Goal: Task Accomplishment & Management: Use online tool/utility

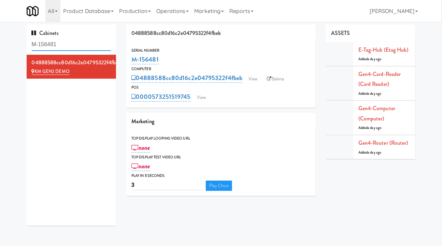
click at [63, 42] on input "M-156481" at bounding box center [72, 44] width 80 height 13
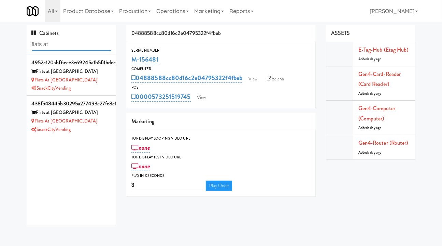
type input "flats at"
click at [100, 82] on div "Flats at San Tan-Fridge" at bounding box center [72, 80] width 80 height 9
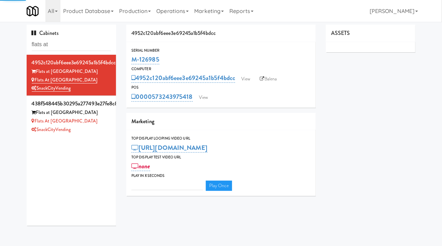
type input "3"
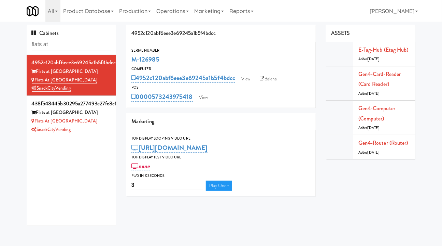
click at [271, 78] on link "Balena" at bounding box center [269, 79] width 24 height 10
drag, startPoint x: 82, startPoint y: 70, endPoint x: 37, endPoint y: 71, distance: 45.1
click at [37, 71] on div "Flats at San Tan" at bounding box center [72, 71] width 80 height 9
copy div "Flats at San Tan"
drag, startPoint x: 172, startPoint y: 58, endPoint x: 133, endPoint y: 56, distance: 39.3
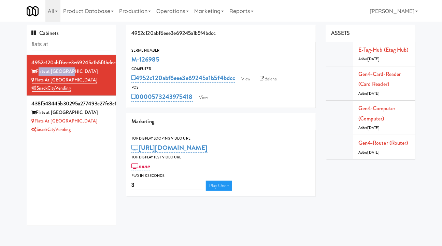
click at [133, 56] on div "M-126985" at bounding box center [221, 60] width 179 height 12
copy link "M-126985"
click at [260, 79] on link "Balena" at bounding box center [269, 79] width 24 height 10
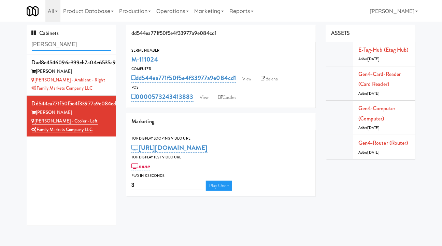
click at [53, 46] on input "rigby" at bounding box center [72, 44] width 80 height 13
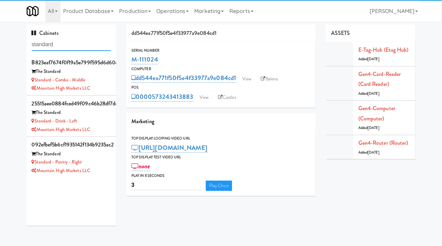
type input "standard"
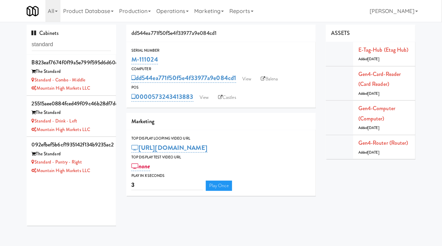
click at [98, 162] on div "Standard - Pantry - Right" at bounding box center [72, 162] width 80 height 9
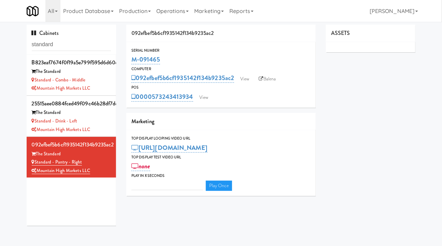
type input "3"
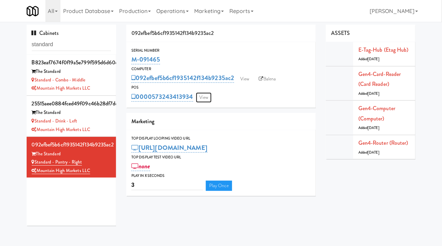
click at [207, 97] on link "View" at bounding box center [204, 97] width 16 height 10
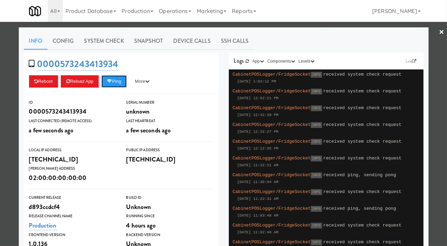
click at [113, 80] on button "Ping" at bounding box center [113, 81] width 25 height 12
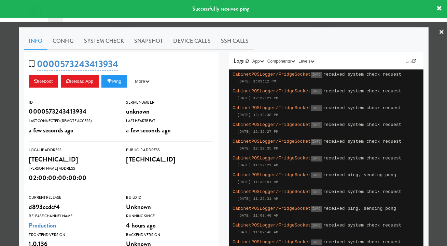
click at [105, 42] on link "System Check" at bounding box center [104, 40] width 50 height 17
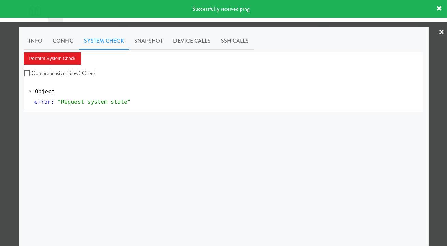
click at [90, 71] on label "Comprehensive (Slow) Check" at bounding box center [60, 73] width 72 height 10
click at [32, 71] on input "Comprehensive (Slow) Check" at bounding box center [28, 73] width 8 height 5
checkbox input "true"
click at [74, 60] on button "Perform System Check" at bounding box center [52, 58] width 57 height 12
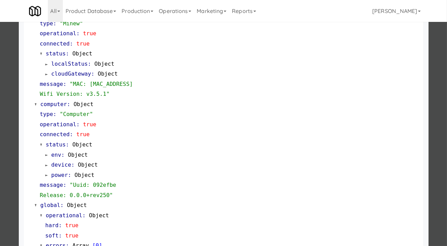
scroll to position [597, 0]
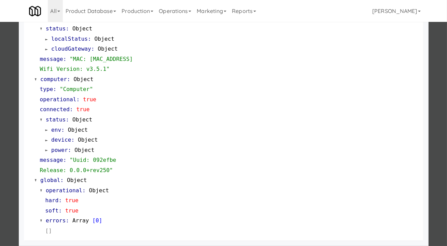
click at [437, 121] on div at bounding box center [223, 123] width 447 height 246
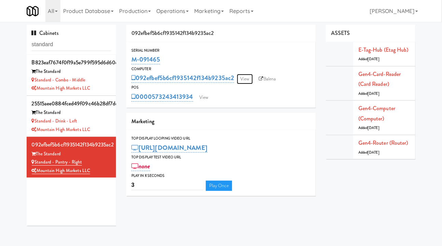
click at [247, 78] on link "View" at bounding box center [245, 79] width 16 height 10
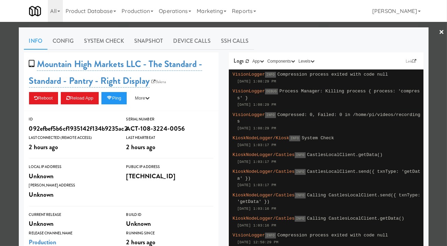
click at [435, 136] on div at bounding box center [223, 123] width 447 height 246
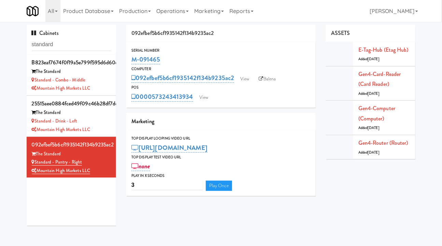
click at [264, 80] on icon at bounding box center [261, 79] width 4 height 4
click at [268, 77] on link "Balena" at bounding box center [268, 79] width 24 height 10
click at [107, 117] on li "25515aee0884fced49f09c46b28df7de The Standard Standard - Drink - Left Mountain …" at bounding box center [72, 116] width 90 height 41
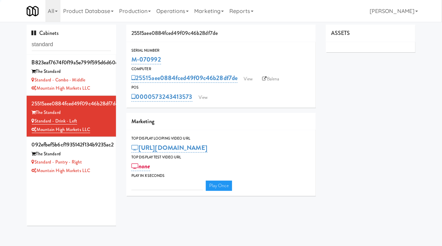
type input "3"
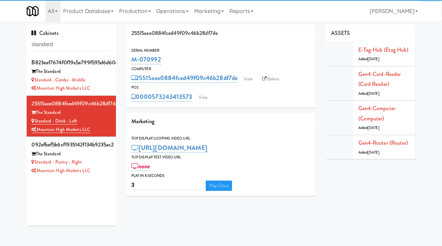
click at [274, 78] on link "Balena" at bounding box center [271, 79] width 24 height 10
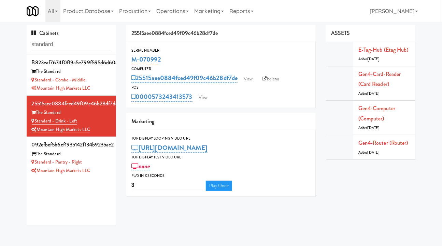
click at [108, 160] on li "092efbef5b6cf1935142f134b9235ac2 The Standard Standard - Pantry - Right Mountai…" at bounding box center [72, 157] width 90 height 41
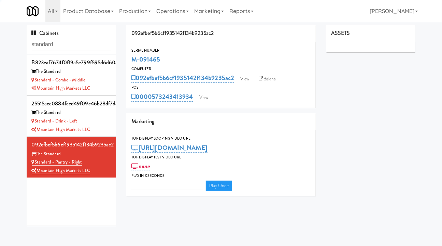
type input "3"
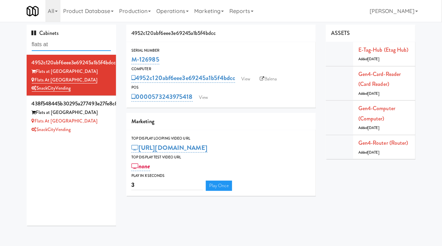
click at [60, 45] on input "flats at" at bounding box center [72, 44] width 80 height 13
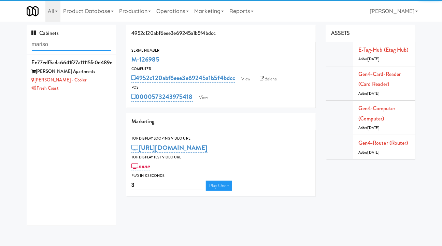
type input "mariso"
click at [91, 92] on div "Fresh Coast" at bounding box center [72, 88] width 80 height 9
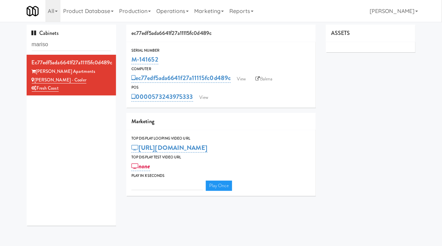
type input "3"
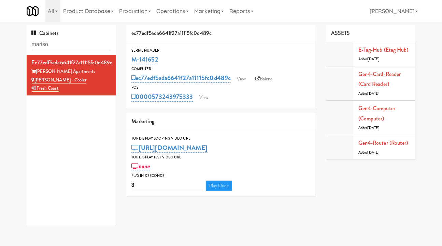
click at [375, 147] on div "Gen4-router (Router) Added 2 months ago" at bounding box center [385, 147] width 52 height 18
click at [375, 143] on link "Gen4-router (Router)" at bounding box center [384, 143] width 50 height 8
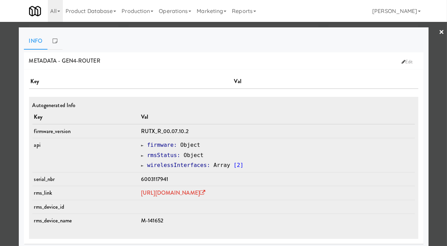
click at [141, 178] on span "6003117941" at bounding box center [154, 179] width 27 height 8
click at [188, 192] on link "https://rms.teltonika-networks.com/devices/1441923" at bounding box center [173, 193] width 64 height 8
click at [15, 113] on div at bounding box center [223, 123] width 447 height 246
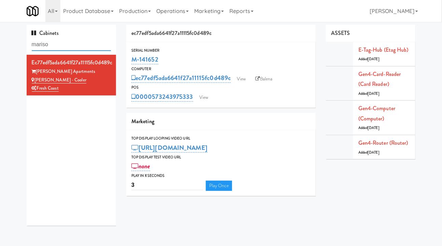
click at [61, 45] on input "mariso" at bounding box center [72, 44] width 80 height 13
click at [66, 43] on input "mariso" at bounding box center [72, 44] width 80 height 13
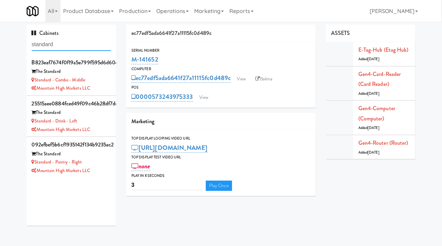
type input "standard"
click at [104, 163] on div "Standard - Pantry - Right" at bounding box center [72, 162] width 80 height 9
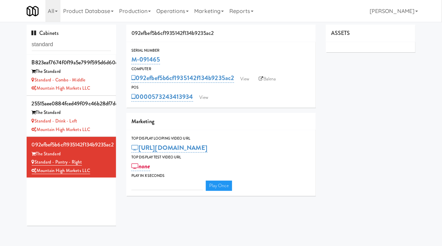
type input "3"
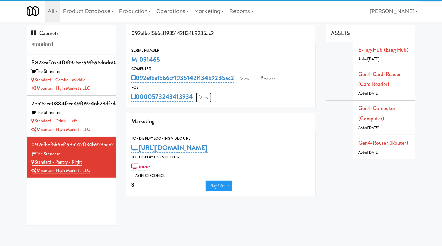
click at [208, 98] on link "View" at bounding box center [204, 97] width 16 height 10
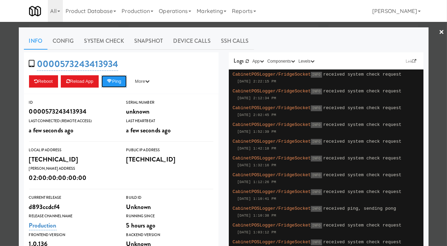
click at [113, 83] on button "Ping" at bounding box center [113, 81] width 25 height 12
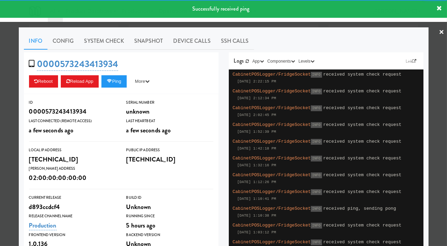
click at [148, 41] on link "Snapshot" at bounding box center [148, 40] width 39 height 17
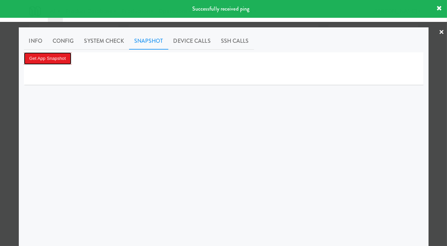
click at [55, 59] on button "Get App Snapshot" at bounding box center [47, 58] width 47 height 12
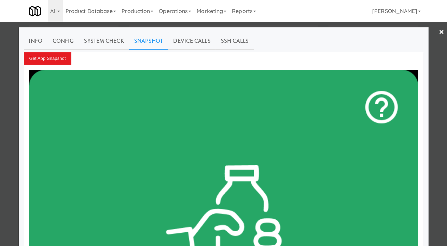
click at [32, 39] on link "Info" at bounding box center [36, 40] width 24 height 17
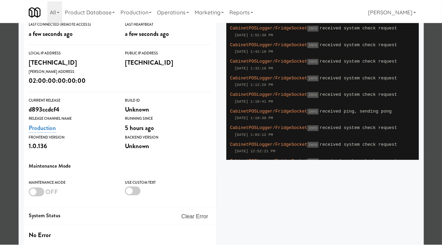
scroll to position [126, 0]
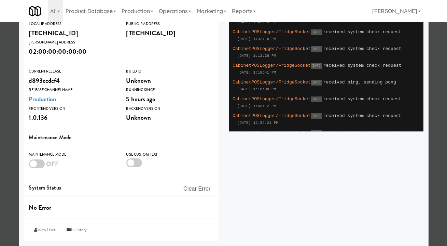
click at [33, 163] on div at bounding box center [37, 163] width 16 height 9
click at [0, 0] on input "checkbox" at bounding box center [0, 0] width 0 height 0
click at [11, 75] on div at bounding box center [223, 123] width 447 height 246
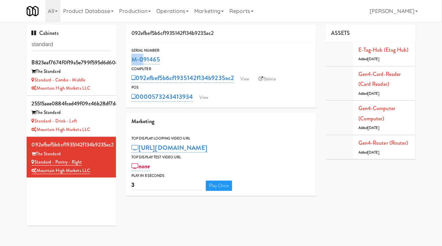
drag, startPoint x: 175, startPoint y: 52, endPoint x: 151, endPoint y: 56, distance: 24.0
click at [139, 56] on div "Serial Number M-091465" at bounding box center [221, 56] width 190 height 18
click at [186, 54] on div "M-091465" at bounding box center [221, 60] width 179 height 12
drag, startPoint x: 171, startPoint y: 60, endPoint x: 126, endPoint y: 58, distance: 45.1
click at [126, 58] on div "092efbef5b6cf1935142f134b9235ac2 Serial Number M-091465 Computer 092efbef5b6cf1…" at bounding box center [221, 113] width 200 height 176
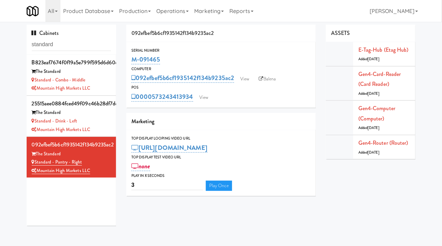
copy link "M-091465"
drag, startPoint x: 105, startPoint y: 122, endPoint x: 109, endPoint y: 114, distance: 9.5
click at [105, 122] on div "Standard - Drink - Left" at bounding box center [72, 121] width 80 height 9
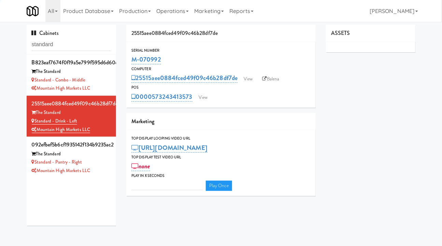
type input "3"
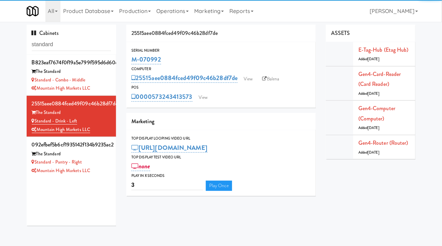
drag, startPoint x: 172, startPoint y: 60, endPoint x: 130, endPoint y: 60, distance: 41.7
click at [130, 60] on div "Serial Number M-070992" at bounding box center [221, 56] width 190 height 18
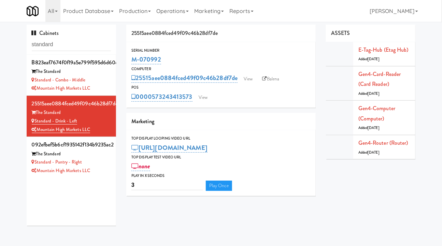
copy link "M-070992"
click at [104, 87] on div "Mountain High Markets LLC" at bounding box center [72, 88] width 80 height 9
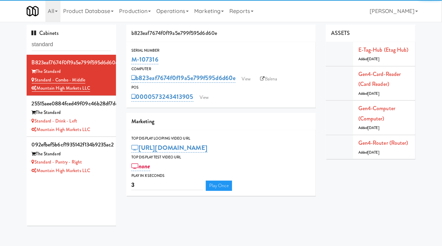
drag, startPoint x: 171, startPoint y: 59, endPoint x: 129, endPoint y: 61, distance: 41.4
click at [129, 61] on div "Serial Number M-107316" at bounding box center [221, 56] width 190 height 18
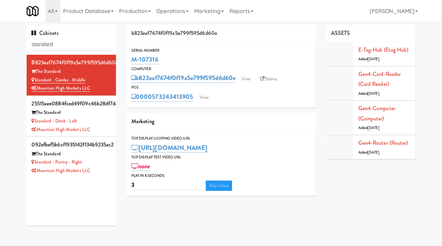
copy link "M-107316"
click at [100, 164] on div "Standard - Pantry - Right" at bounding box center [72, 162] width 80 height 9
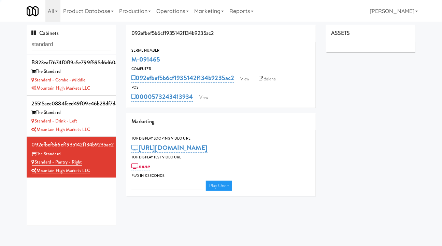
type input "3"
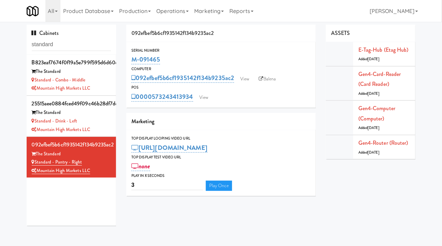
drag, startPoint x: 170, startPoint y: 60, endPoint x: 131, endPoint y: 61, distance: 38.9
click at [131, 61] on div "Serial Number M-091465" at bounding box center [221, 56] width 190 height 18
copy link "M-091465"
click at [63, 42] on input "standard" at bounding box center [72, 44] width 80 height 13
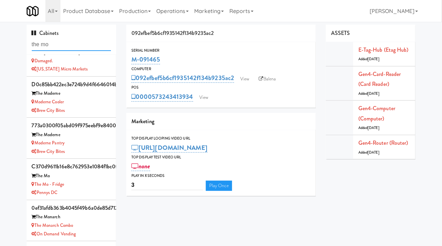
scroll to position [31, 0]
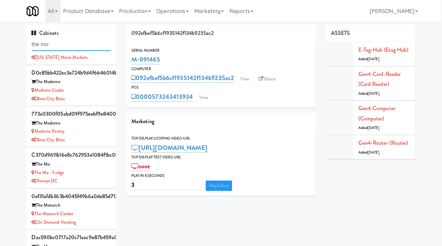
type input "the mo"
click at [80, 174] on div "The Mo - Fridge" at bounding box center [72, 172] width 80 height 9
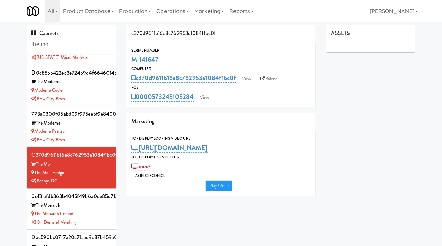
type input "3"
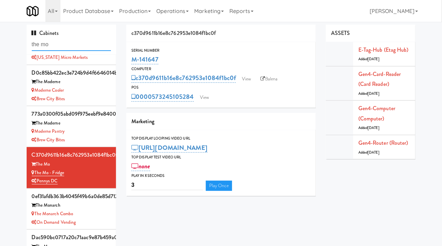
click at [55, 44] on input "the mo" at bounding box center [72, 44] width 80 height 13
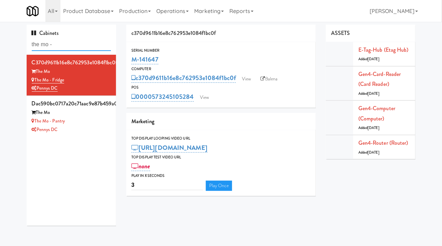
type input "the mo -"
click at [96, 115] on div "The Mo" at bounding box center [72, 112] width 80 height 9
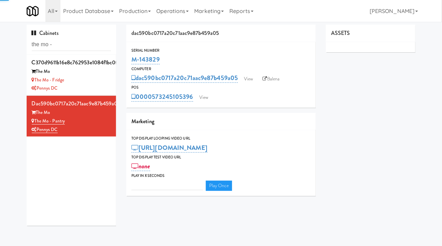
type input "3"
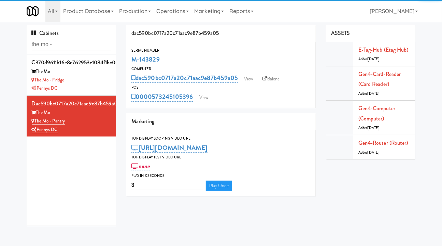
click at [98, 87] on div "Pennys DC" at bounding box center [72, 88] width 80 height 9
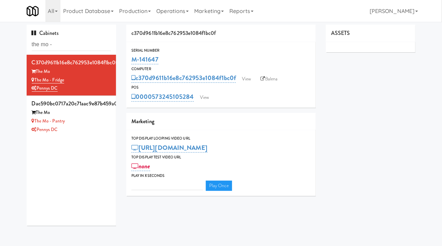
type input "3"
click at [211, 97] on link "View" at bounding box center [205, 97] width 16 height 10
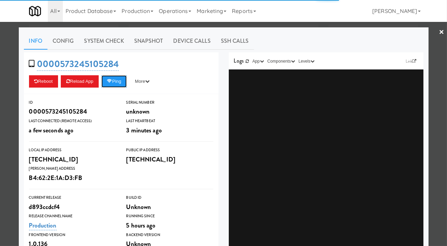
click at [110, 84] on button "Ping" at bounding box center [113, 81] width 25 height 12
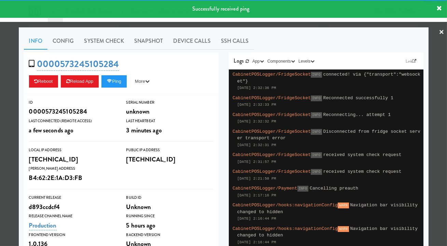
click at [106, 39] on link "System Check" at bounding box center [104, 40] width 50 height 17
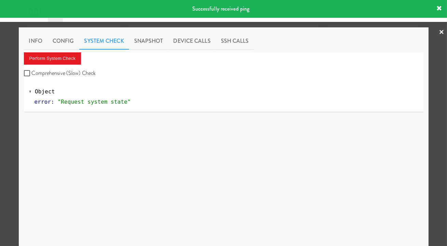
click at [74, 70] on label "Comprehensive (Slow) Check" at bounding box center [60, 73] width 72 height 10
click at [32, 71] on input "Comprehensive (Slow) Check" at bounding box center [28, 73] width 8 height 5
checkbox input "true"
click at [64, 54] on button "Perform System Check" at bounding box center [52, 58] width 57 height 12
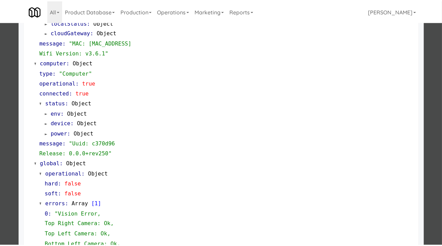
scroll to position [698, 0]
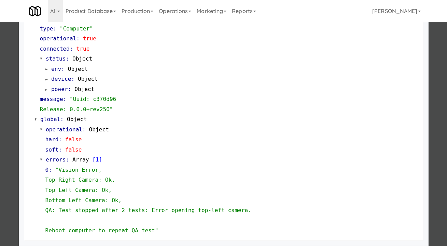
click at [12, 153] on div at bounding box center [223, 123] width 447 height 246
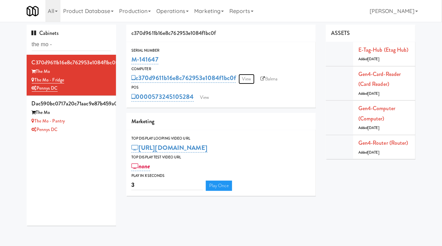
click at [245, 82] on link "View" at bounding box center [247, 79] width 16 height 10
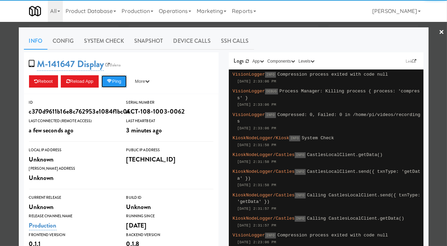
click at [113, 80] on button "Ping" at bounding box center [113, 81] width 25 height 12
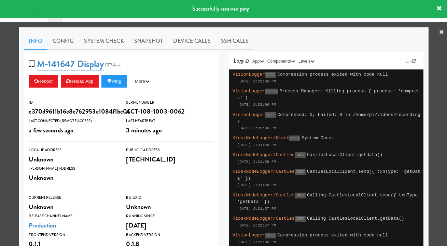
click at [2, 103] on div at bounding box center [223, 123] width 447 height 246
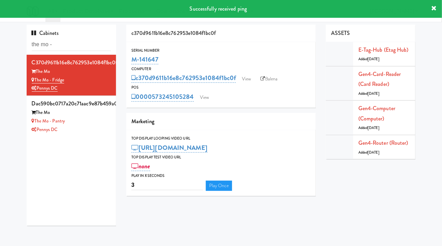
click at [86, 128] on div "Pennys DC" at bounding box center [72, 129] width 80 height 9
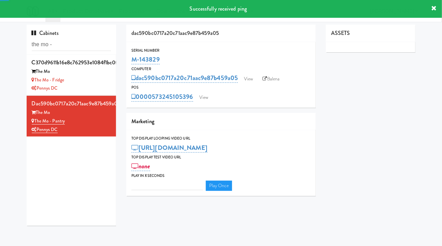
type input "3"
click at [207, 99] on link "View" at bounding box center [204, 97] width 16 height 10
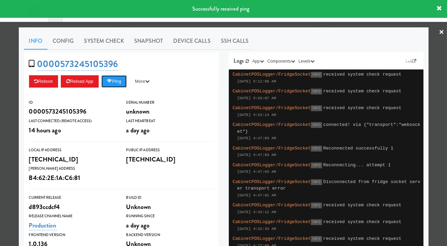
click at [117, 81] on button "Ping" at bounding box center [113, 81] width 25 height 12
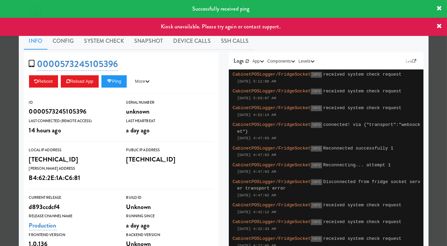
click at [6, 121] on div at bounding box center [223, 123] width 447 height 246
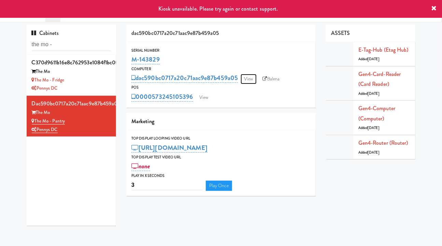
click at [248, 76] on link "View" at bounding box center [249, 79] width 16 height 10
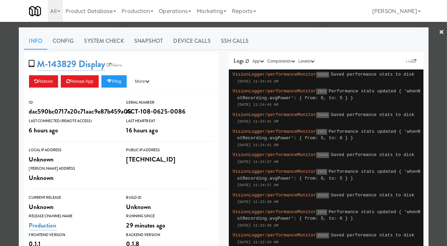
click at [7, 141] on div at bounding box center [223, 123] width 447 height 246
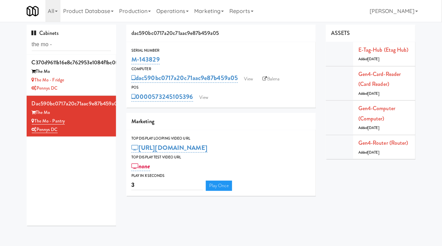
click at [176, 10] on link "Operations" at bounding box center [173, 11] width 38 height 22
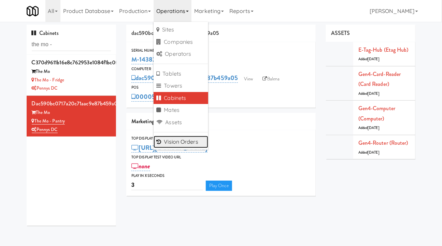
click at [185, 142] on link "Vision Orders" at bounding box center [181, 142] width 55 height 12
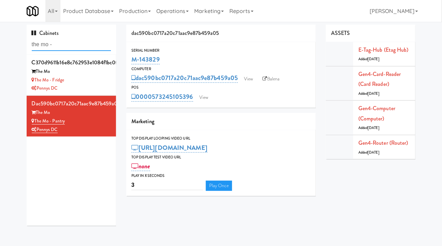
click at [72, 44] on input "the mo -" at bounding box center [72, 44] width 80 height 13
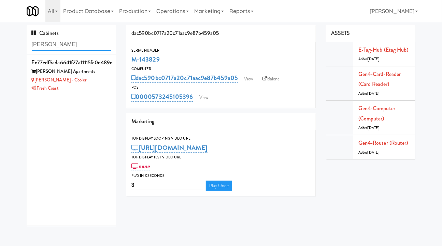
type input "marisol"
click at [92, 80] on div "Marisol - Cooler" at bounding box center [72, 80] width 80 height 9
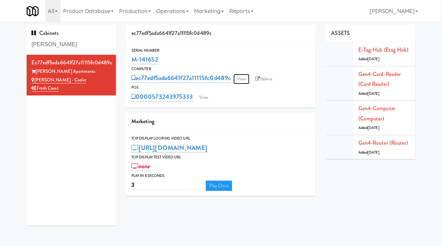
click at [243, 79] on link "View" at bounding box center [242, 79] width 16 height 10
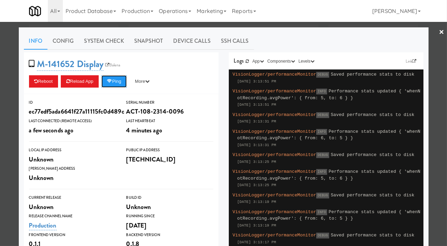
click at [113, 83] on button "Ping" at bounding box center [113, 81] width 25 height 12
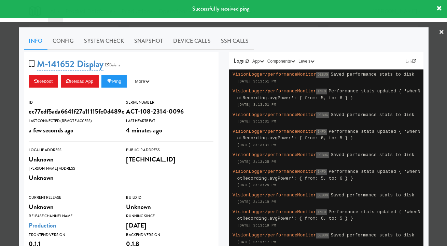
click at [103, 45] on link "System Check" at bounding box center [104, 40] width 50 height 17
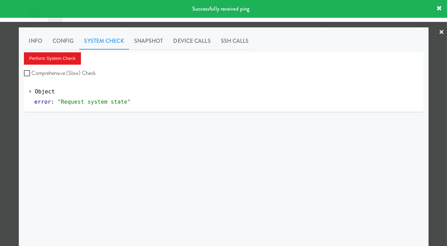
click at [69, 74] on label "Comprehensive (Slow) Check" at bounding box center [60, 73] width 72 height 10
click at [32, 74] on input "Comprehensive (Slow) Check" at bounding box center [28, 73] width 8 height 5
checkbox input "true"
click at [57, 61] on button "Perform System Check" at bounding box center [52, 58] width 57 height 12
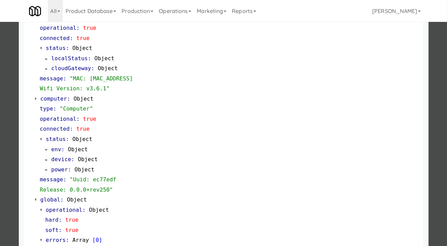
scroll to position [597, 0]
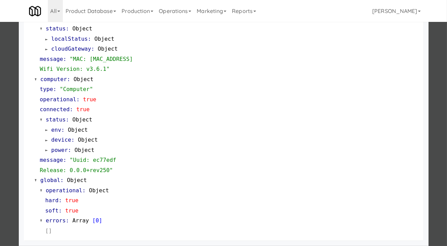
click at [436, 94] on div at bounding box center [223, 123] width 447 height 246
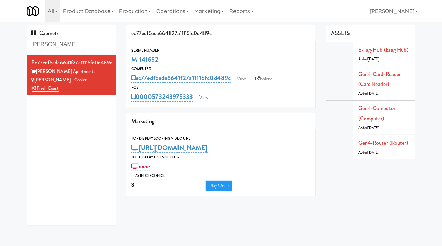
drag, startPoint x: 155, startPoint y: 62, endPoint x: 132, endPoint y: 61, distance: 22.6
click at [132, 61] on div "M-141652" at bounding box center [221, 60] width 179 height 12
copy link "M-141652"
click at [55, 43] on input "marisol" at bounding box center [72, 44] width 80 height 13
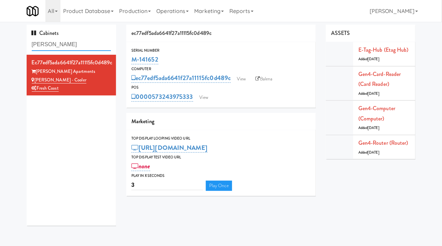
click at [55, 43] on input "marisol" at bounding box center [72, 44] width 80 height 13
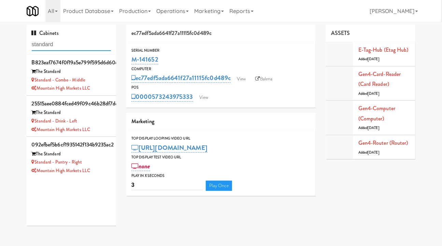
type input "standard"
click at [108, 167] on li "092efbef5b6cf1935142f134b9235ac2 The Standard Standard - Pantry - Right Mountai…" at bounding box center [72, 157] width 90 height 41
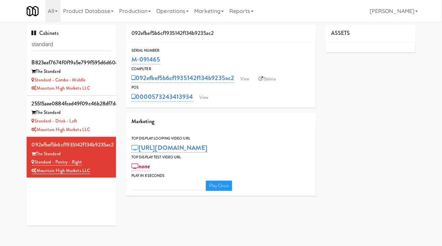
type input "3"
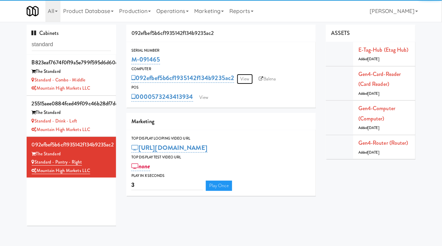
click at [248, 79] on link "View" at bounding box center [245, 79] width 16 height 10
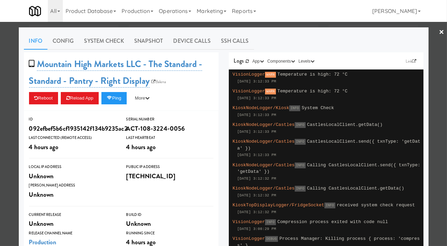
click at [102, 41] on link "System Check" at bounding box center [104, 40] width 50 height 17
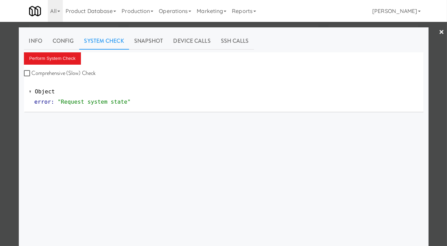
click at [36, 41] on link "Info" at bounding box center [36, 40] width 24 height 17
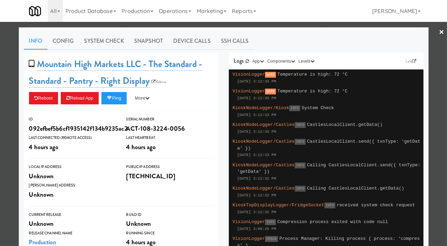
click at [19, 73] on div "Info Config System Check Snapshot Device Calls SSH Calls Mountain High Markets …" at bounding box center [224, 207] width 410 height 361
click at [15, 78] on div at bounding box center [223, 123] width 447 height 246
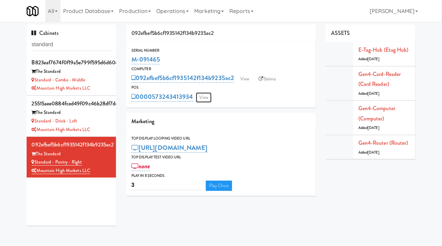
click at [207, 102] on link "View" at bounding box center [204, 97] width 16 height 10
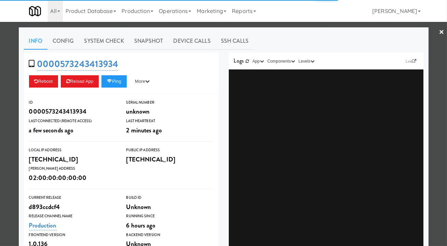
click at [98, 37] on link "System Check" at bounding box center [104, 40] width 50 height 17
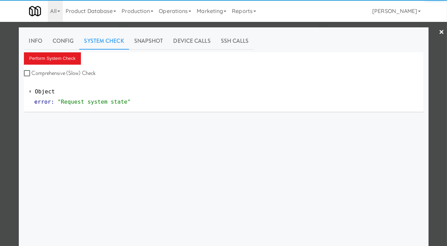
drag, startPoint x: 80, startPoint y: 78, endPoint x: 74, endPoint y: 73, distance: 7.0
click at [79, 77] on label "Comprehensive (Slow) Check" at bounding box center [60, 73] width 72 height 10
click at [32, 76] on input "Comprehensive (Slow) Check" at bounding box center [28, 73] width 8 height 5
checkbox input "true"
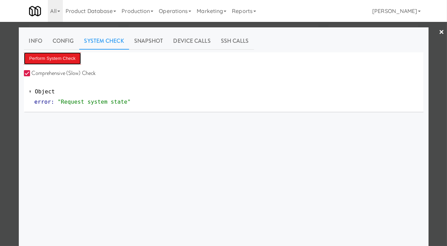
click at [65, 60] on button "Perform System Check" at bounding box center [52, 58] width 57 height 12
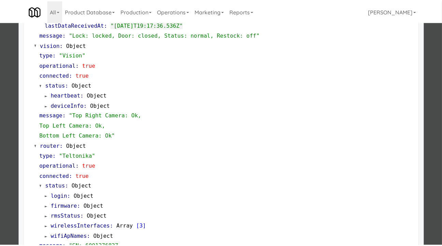
scroll to position [155, 0]
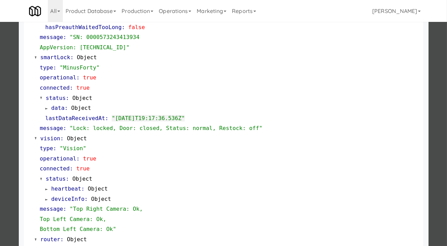
click at [435, 101] on div at bounding box center [223, 123] width 447 height 246
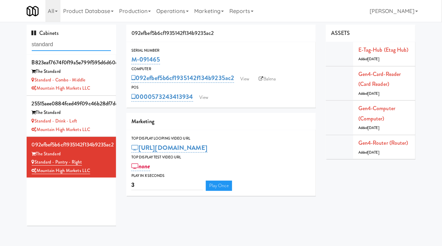
click at [69, 44] on input "standard" at bounding box center [72, 44] width 80 height 13
click at [105, 78] on div "Standard - Combo - Middle" at bounding box center [72, 80] width 80 height 9
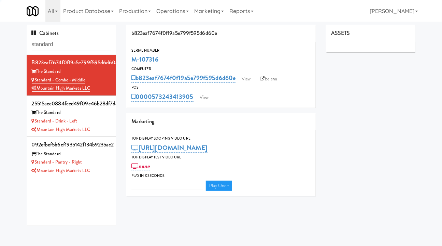
type input "3"
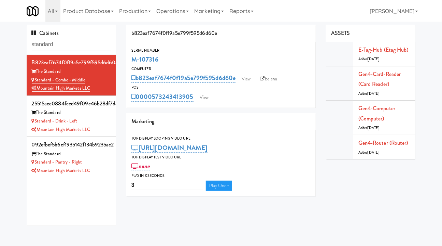
click at [103, 119] on div "Standard - Drink - Left" at bounding box center [72, 121] width 80 height 9
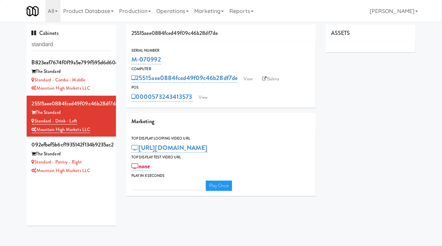
type input "3"
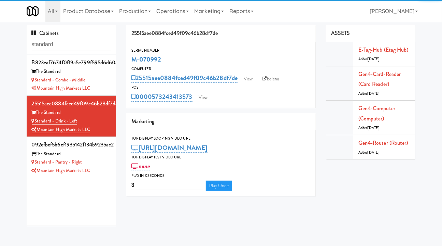
click at [102, 76] on div "Standard - Combo - Middle" at bounding box center [72, 80] width 80 height 9
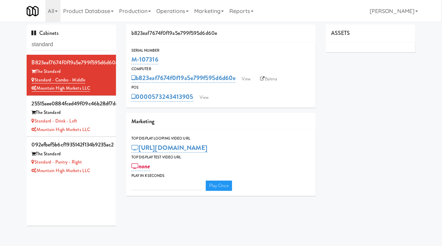
type input "3"
click at [102, 120] on div "Standard - Drink - Left" at bounding box center [72, 121] width 80 height 9
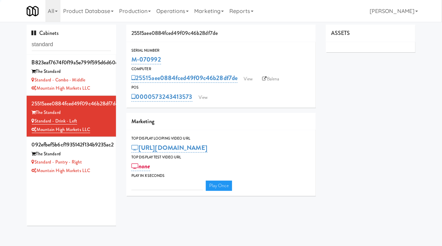
type input "3"
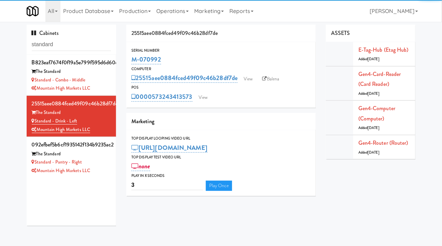
click at [101, 161] on div "Standard - Pantry - Right" at bounding box center [72, 162] width 80 height 9
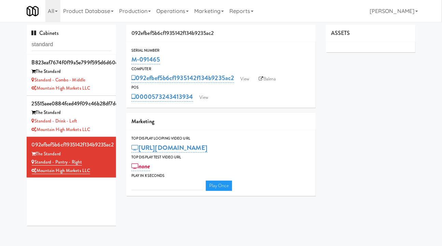
type input "3"
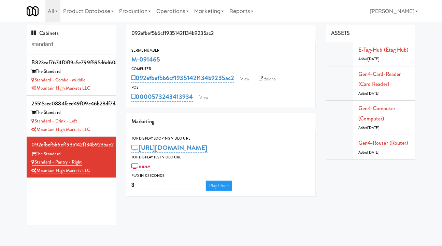
click at [105, 77] on div "Standard - Combo - Middle" at bounding box center [72, 80] width 80 height 9
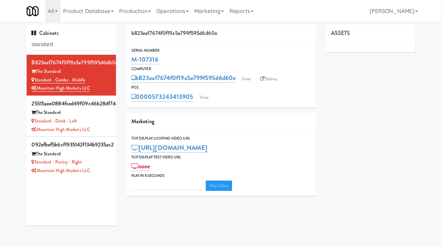
type input "3"
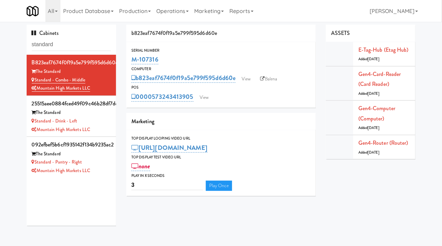
drag, startPoint x: 172, startPoint y: 57, endPoint x: 128, endPoint y: 61, distance: 43.5
click at [128, 61] on div "Serial Number M-107316" at bounding box center [221, 56] width 190 height 18
click at [176, 60] on div "M-107316" at bounding box center [221, 60] width 179 height 12
drag, startPoint x: 169, startPoint y: 59, endPoint x: 129, endPoint y: 58, distance: 40.0
click at [129, 58] on div "Serial Number M-107316" at bounding box center [221, 56] width 190 height 18
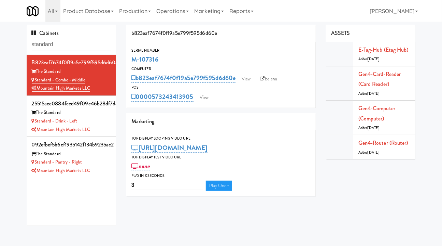
copy link "M-107316"
click at [98, 165] on div "Standard - Pantry - Right" at bounding box center [72, 162] width 80 height 9
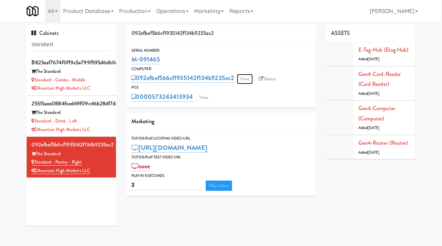
click at [244, 78] on link "View" at bounding box center [245, 79] width 16 height 10
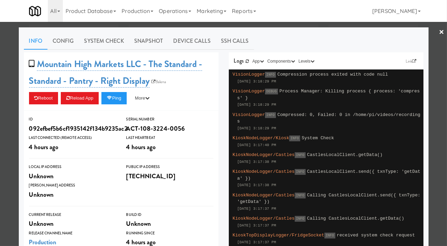
click at [247, 25] on div at bounding box center [223, 123] width 447 height 246
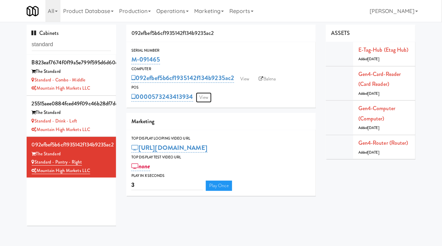
click at [207, 100] on link "View" at bounding box center [204, 97] width 16 height 10
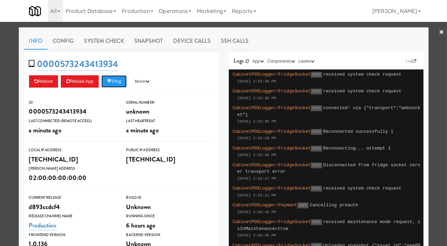
click at [119, 84] on button "Ping" at bounding box center [113, 81] width 25 height 12
click at [292, 26] on div at bounding box center [223, 123] width 447 height 246
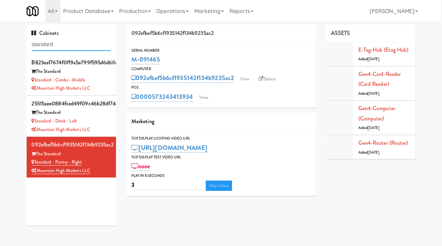
click at [55, 43] on input "standard" at bounding box center [72, 44] width 80 height 13
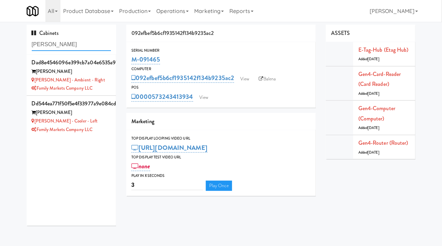
type input "rigby"
click at [106, 80] on div "Rigby - Ambient - Right" at bounding box center [72, 80] width 80 height 9
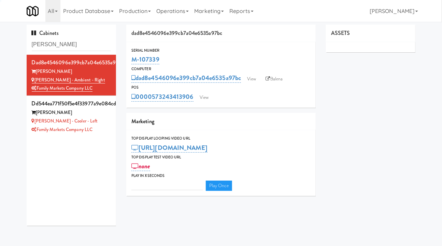
type input "3"
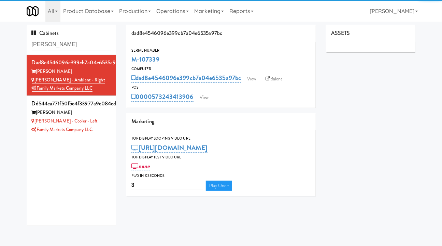
drag, startPoint x: 165, startPoint y: 60, endPoint x: 130, endPoint y: 60, distance: 34.5
click at [130, 60] on div "Serial Number M-107339" at bounding box center [221, 56] width 190 height 18
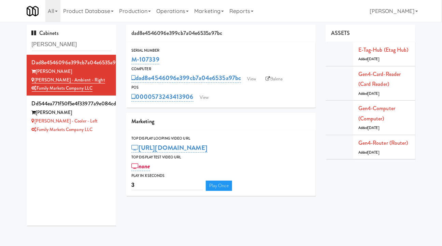
copy link "M-107339"
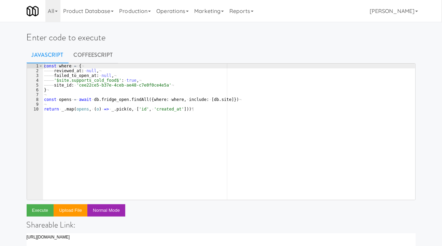
click at [203, 129] on div "const · where · = · { ¬ ———— reviewed_at : · null , ¬ ———— failed_to_open_at : …" at bounding box center [229, 137] width 373 height 146
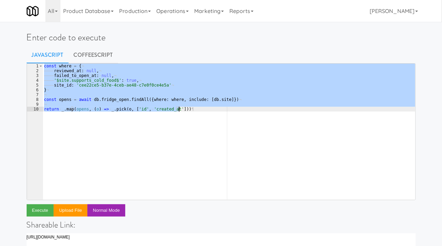
paste textarea "// return moveCabinet(fromSiteId, toSiteId"
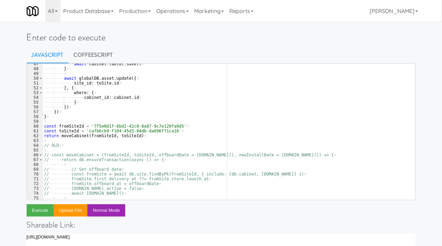
scroll to position [222, 0]
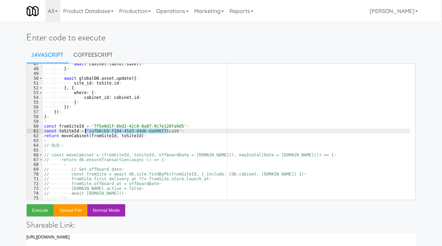
drag, startPoint x: 167, startPoint y: 130, endPoint x: 85, endPoint y: 130, distance: 82.0
click at [85, 130] on div "···· ···· ···· await · cabinet . tablet . save ( ) ¤ ···· ···· } ¤ ···· ···· ¤ …" at bounding box center [227, 134] width 368 height 146
paste textarea "7b53f405-ee4c-4fd8-b5a7-5a6a2c90dc3"
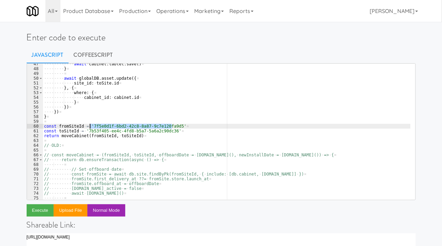
drag, startPoint x: 172, startPoint y: 126, endPoint x: 89, endPoint y: 125, distance: 83.0
click at [89, 125] on div "···· ···· ···· await · cabinet . tablet . save ( ) ¤ ···· ···· } ¤ ···· ···· ¤ …" at bounding box center [227, 134] width 368 height 146
paste textarea "328dd1f9-3415-453a-ae4a-f6c286fb680f"
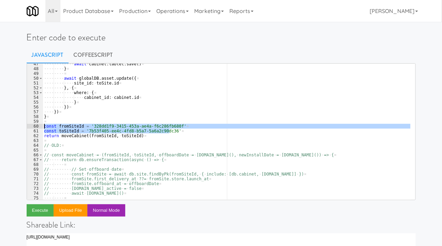
drag, startPoint x: 175, startPoint y: 133, endPoint x: 43, endPoint y: 126, distance: 132.0
click at [43, 126] on pre "const fromSiteId = '328dd1f9-3415-453a-ae4a-f6c286fb680f' 47 48 49 50 51 52 53 …" at bounding box center [221, 131] width 389 height 137
click at [174, 104] on div "···· ···· ···· await · cabinet . tablet . save ( ) ¤ ···· ···· } ¤ ···· ···· ¤ …" at bounding box center [227, 134] width 368 height 146
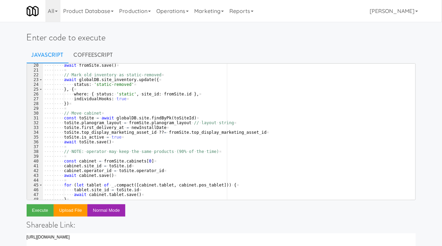
scroll to position [91, 0]
click at [63, 137] on div "···· ···· await · fromSite . save ( ) ¤ ···· ···· ¤ ···· ···· // · Mark · old ·…" at bounding box center [227, 136] width 368 height 146
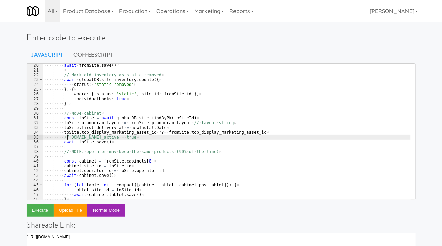
scroll to position [0, 2]
click at [63, 129] on div "···· ···· await · fromSite . save ( ) ¤ ···· ···· ¤ ···· ···· // · Mark · old ·…" at bounding box center [227, 136] width 368 height 146
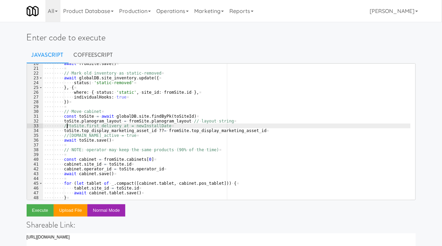
scroll to position [130, 0]
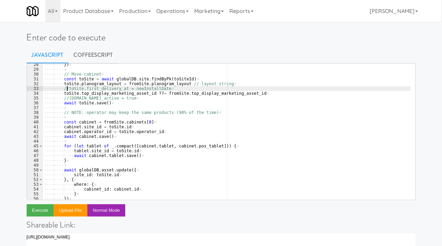
click at [86, 162] on div "···· ···· }) ¤ ···· ···· ¤ ···· ···· // · Move · cabinet ¤ ···· ···· const · to…" at bounding box center [227, 135] width 368 height 146
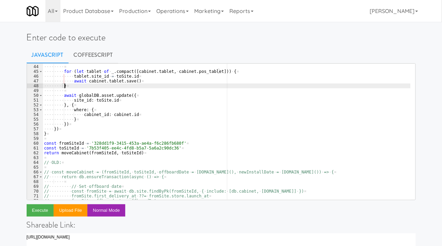
scroll to position [205, 0]
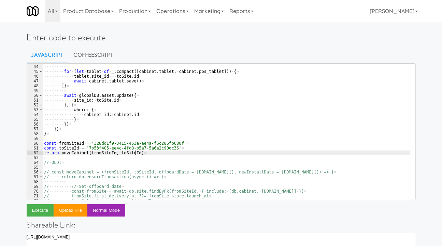
click at [147, 152] on div "···· ···· await · cabinet . save ( ) ¤ ···· ···· ¤ ···· ···· for · ( let · tabl…" at bounding box center [227, 132] width 368 height 146
click at [169, 108] on div "···· ···· await · cabinet . save ( ) ¤ ···· ···· ¤ ···· ···· for · ( let · tabl…" at bounding box center [227, 132] width 368 height 146
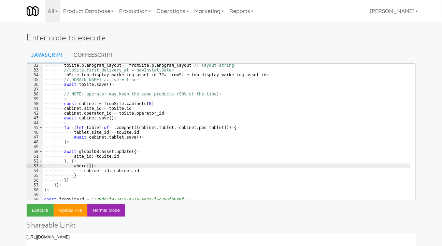
scroll to position [130, 0]
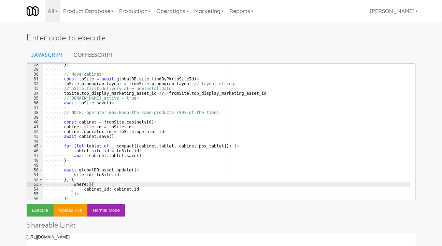
click at [67, 88] on div "···· ···· }) ¤ ···· ···· ¤ ···· ···· // · Move · cabinet ¤ ···· ···· const · to…" at bounding box center [227, 135] width 368 height 146
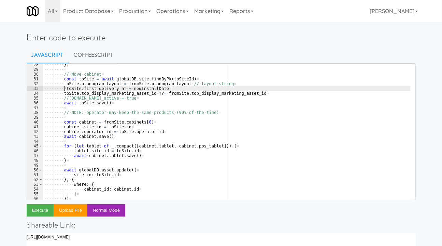
type textarea "toSite.first_delivery_at = newInstallDate"
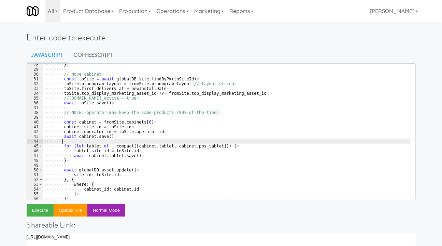
click at [87, 140] on div "···· ···· }) ¤ ···· ···· ¤ ···· ···· // · Move · cabinet ¤ ···· ···· const · to…" at bounding box center [227, 135] width 368 height 146
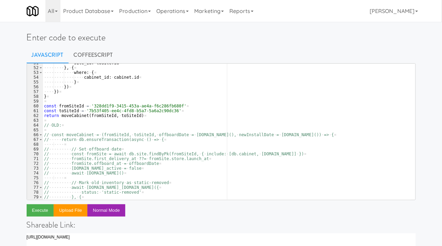
scroll to position [242, 0]
click at [43, 207] on button "Execute" at bounding box center [40, 210] width 27 height 12
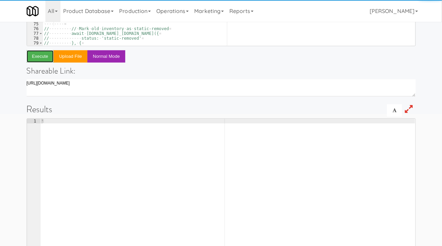
scroll to position [155, 0]
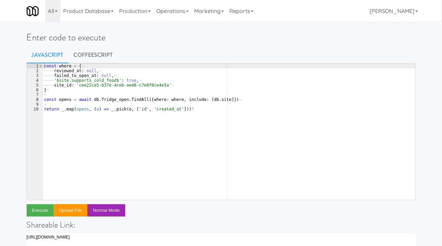
click at [170, 116] on div "const · where · = · { ¬ ———— reviewed_at : · null , ¬ ———— failed_to_open_at : …" at bounding box center [229, 137] width 373 height 146
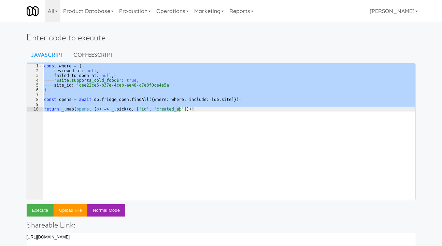
paste textarea ")("
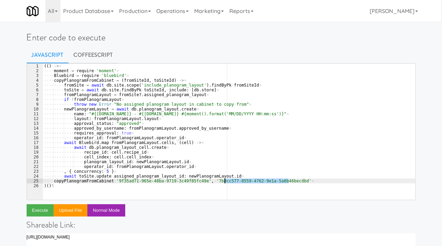
drag, startPoint x: 301, startPoint y: 180, endPoint x: 226, endPoint y: 183, distance: 75.5
click at [226, 183] on div "(( ) · -> ¤ ···· moment · = · require · 'moment' ¤ ···· Bluebird · = · require …" at bounding box center [229, 137] width 373 height 146
type textarea "copyPlanogramFromCabinet '9f35ad71-965e-48ba-9719-3c49f85fc49e', '7b8cc577-0559…"
click at [315, 183] on div "(( ) · -> ¤ ···· moment · = · require · 'moment' ¤ ···· Bluebird · = · require …" at bounding box center [229, 132] width 373 height 136
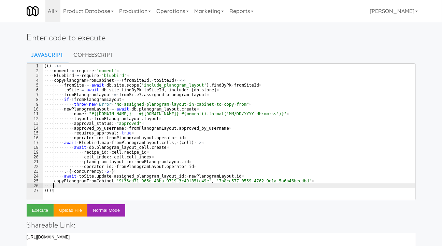
paste textarea "const toSiteId = '7b53f405-ee4c-4fd8-b5a7-5a6a2c90dc36'"
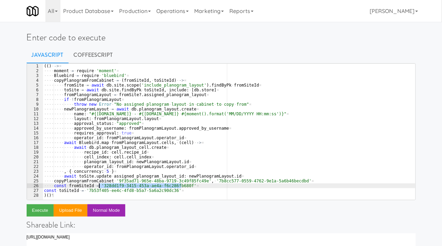
drag, startPoint x: 181, startPoint y: 186, endPoint x: 99, endPoint y: 187, distance: 82.3
click at [99, 187] on div "(( ) · -> ¤ ···· moment · = · require · 'moment' ¤ ···· Bluebird · = · require …" at bounding box center [229, 137] width 373 height 146
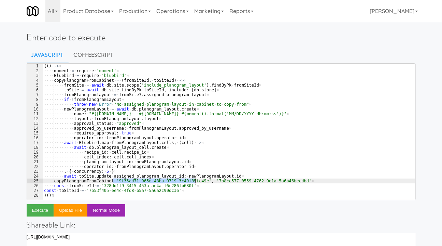
drag, startPoint x: 112, startPoint y: 181, endPoint x: 195, endPoint y: 180, distance: 83.0
click at [195, 180] on div "(( ) · -> ¤ ···· moment · = · require · 'moment' ¤ ···· Bluebird · = · require …" at bounding box center [229, 137] width 373 height 146
paste textarea "328dd1f9-3415-453a-ae4a-f6c286fb680f"
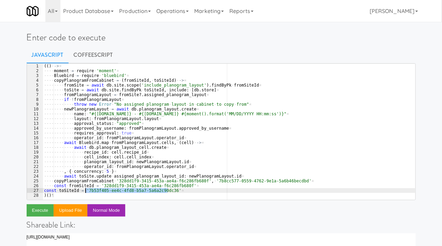
drag, startPoint x: 167, startPoint y: 190, endPoint x: 85, endPoint y: 191, distance: 81.6
click at [85, 191] on div "(( ) · -> ¤ ···· moment · = · require · 'moment' ¤ ···· Bluebird · = · require …" at bounding box center [229, 137] width 373 height 146
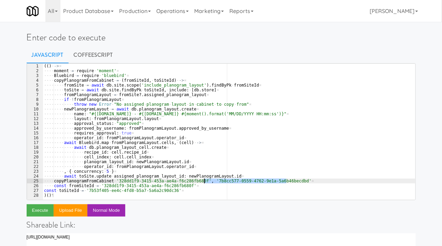
drag, startPoint x: 287, startPoint y: 180, endPoint x: 204, endPoint y: 180, distance: 83.0
click at [204, 180] on div "(( ) · -> ¤ ···· moment · = · require · 'moment' ¤ ···· Bluebird · = · require …" at bounding box center [229, 137] width 373 height 146
paste textarea "53f405-ee4c-4fd8-b5a7-5a6a2c90dc36"
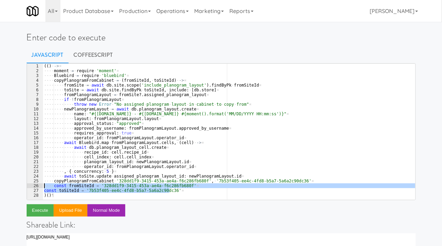
drag, startPoint x: 180, startPoint y: 190, endPoint x: 38, endPoint y: 186, distance: 142.1
click at [38, 186] on pre "copyPlanogramFromCabinet '328dd1f9-3415-453a-ae4a-f6c286fb680f', '7b53f405-ee4c…" at bounding box center [221, 131] width 389 height 137
type textarea "const fromSiteId = '328dd1f9-3415-453a-ae4a-f6c286fb680f' const toSiteId = '7b5…"
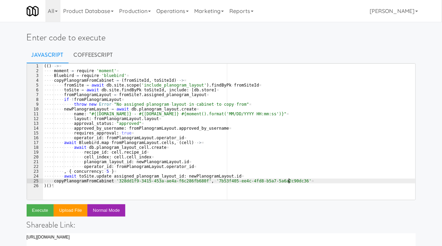
click at [176, 126] on div "(( ) · -> ¤ ···· moment · = · require · 'moment' ¤ ···· Bluebird · = · require …" at bounding box center [229, 137] width 373 height 146
type textarea "approved_by_username: fromPlanogramLayout.approved_by_username"
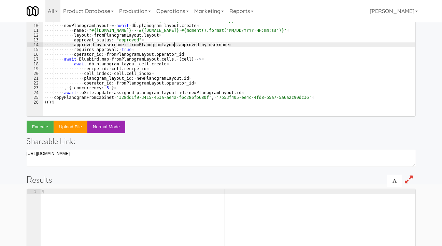
scroll to position [93, 0]
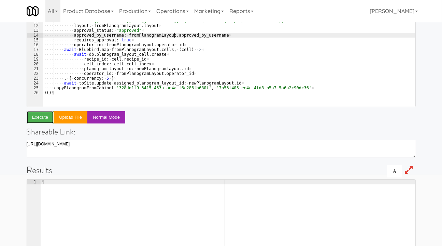
click at [44, 113] on button "Execute" at bounding box center [40, 117] width 27 height 12
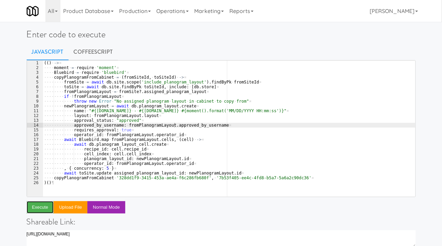
scroll to position [0, 0]
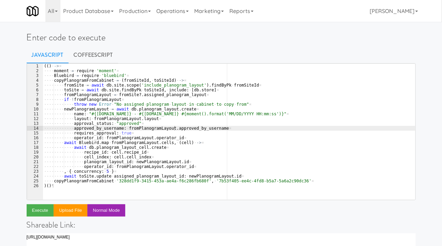
click at [85, 57] on link "CoffeeScript" at bounding box center [94, 54] width 50 height 17
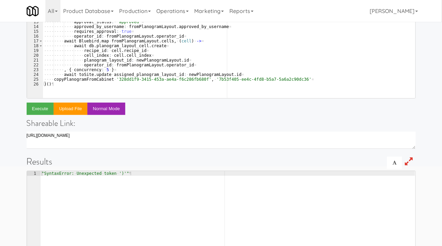
scroll to position [124, 0]
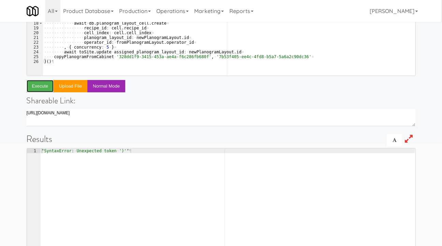
click at [37, 87] on button "Execute" at bounding box center [40, 86] width 27 height 12
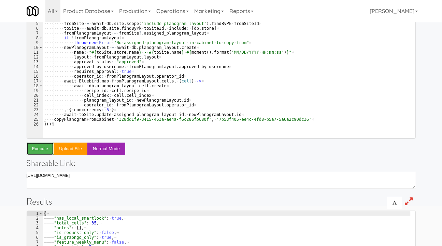
scroll to position [0, 0]
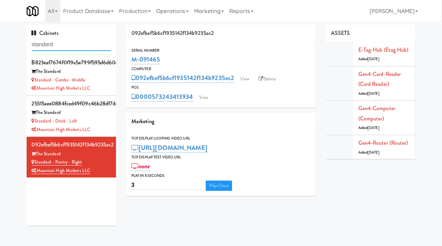
click at [51, 44] on input "standard" at bounding box center [72, 44] width 80 height 13
paste input "M-141652"
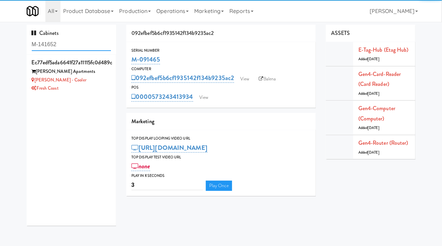
type input "M-141652"
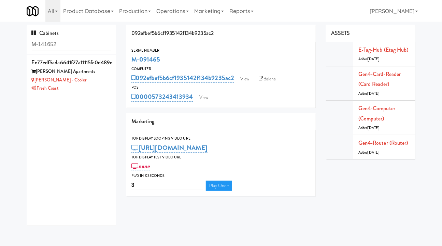
click at [88, 80] on div "[PERSON_NAME] - Cooler" at bounding box center [72, 80] width 80 height 9
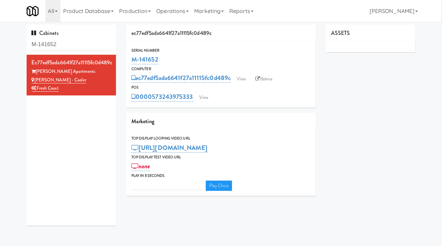
type input "3"
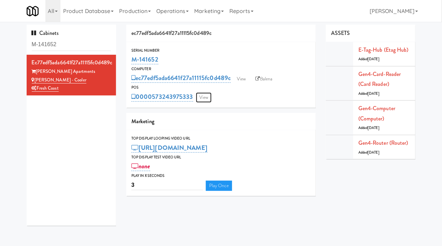
click at [210, 96] on link "View" at bounding box center [204, 97] width 16 height 10
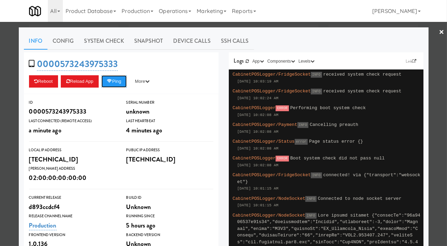
click at [120, 78] on button "Ping" at bounding box center [113, 81] width 25 height 12
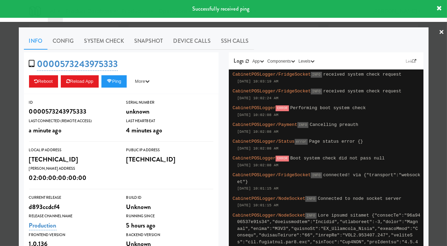
click at [234, 26] on div at bounding box center [223, 123] width 447 height 246
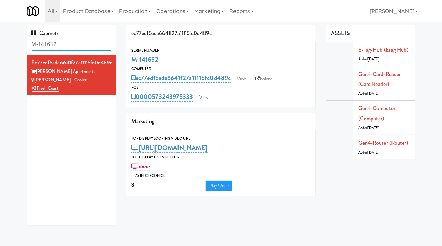
click at [67, 41] on input "M-141652" at bounding box center [72, 44] width 80 height 13
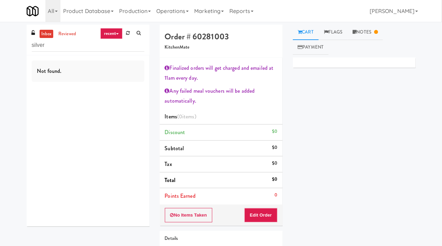
type input "silver"
click at [71, 35] on link "reviewed" at bounding box center [67, 34] width 21 height 9
click at [102, 34] on link "recent" at bounding box center [111, 33] width 23 height 11
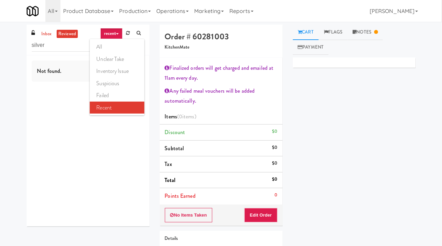
click at [111, 50] on link "all" at bounding box center [117, 47] width 55 height 12
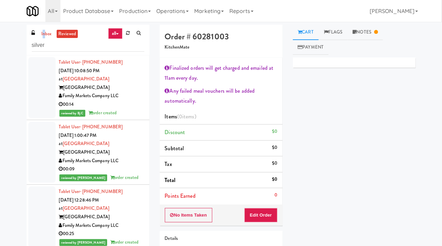
click at [44, 34] on link "inbox" at bounding box center [47, 34] width 14 height 9
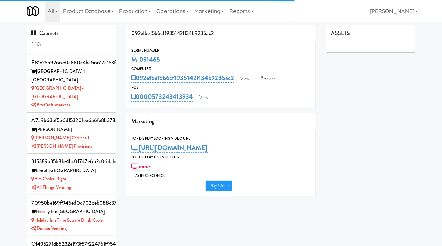
type input "3"
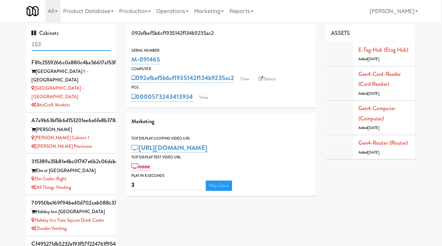
click at [60, 45] on input "153" at bounding box center [72, 44] width 80 height 13
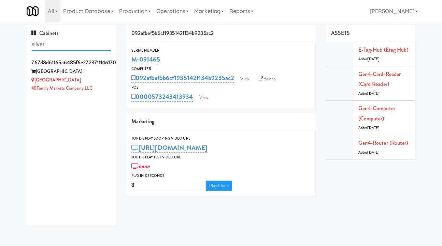
type input "silver"
click at [96, 75] on div "[GEOGRAPHIC_DATA]" at bounding box center [72, 71] width 80 height 9
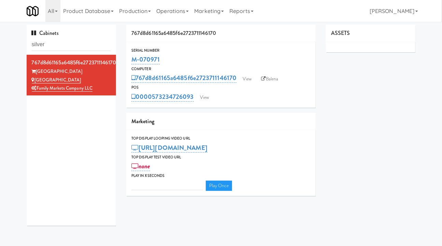
type input "3"
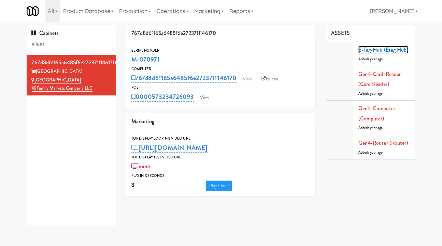
click at [376, 52] on link "E-tag-hub (Etag Hub)" at bounding box center [384, 50] width 50 height 8
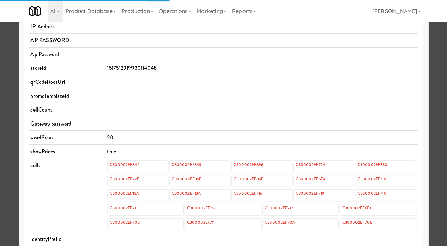
scroll to position [186, 0]
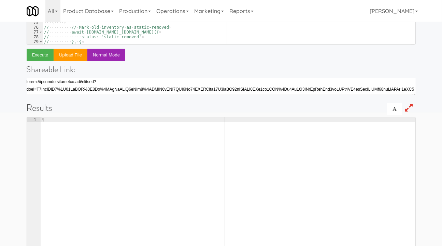
scroll to position [242, 0]
